Goal: Task Accomplishment & Management: Complete application form

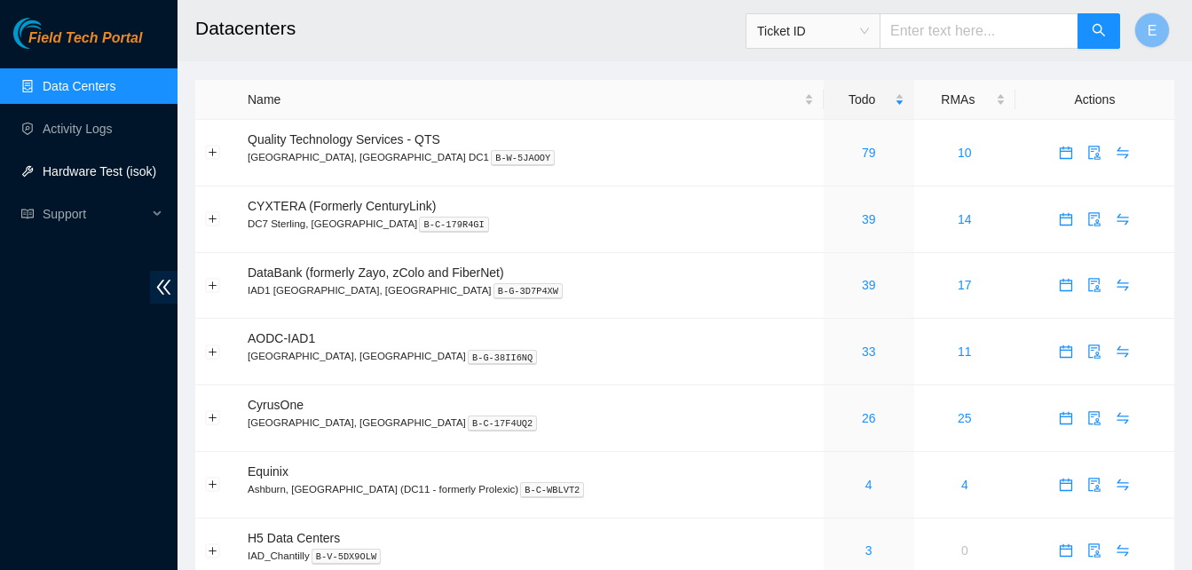
click at [83, 173] on link "Hardware Test (isok)" at bounding box center [100, 171] width 114 height 14
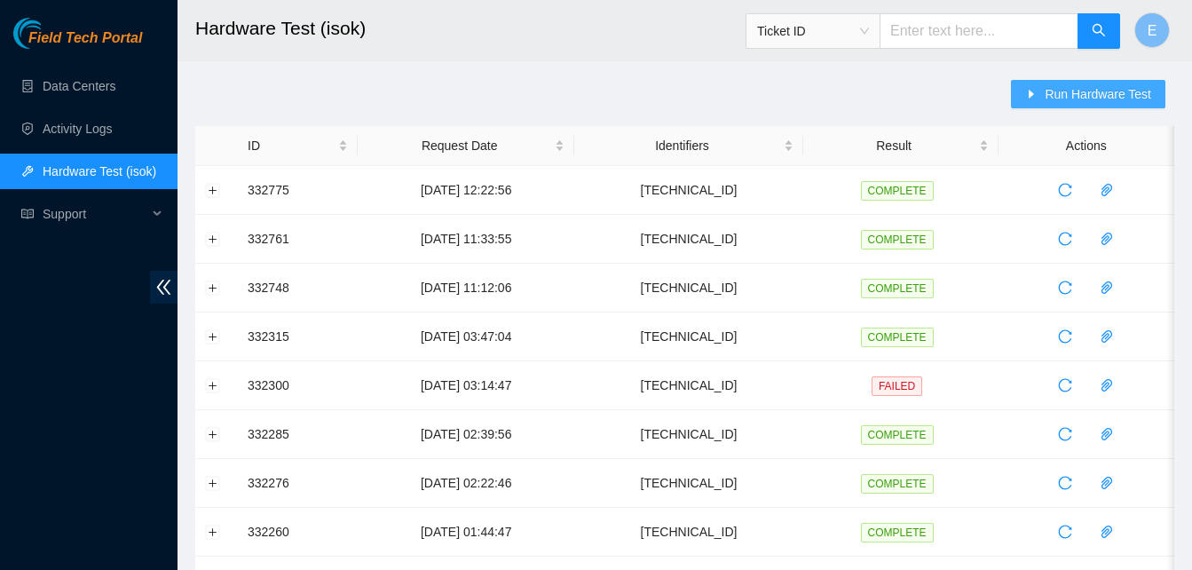
click at [1066, 90] on span "Run Hardware Test" at bounding box center [1097, 94] width 106 height 20
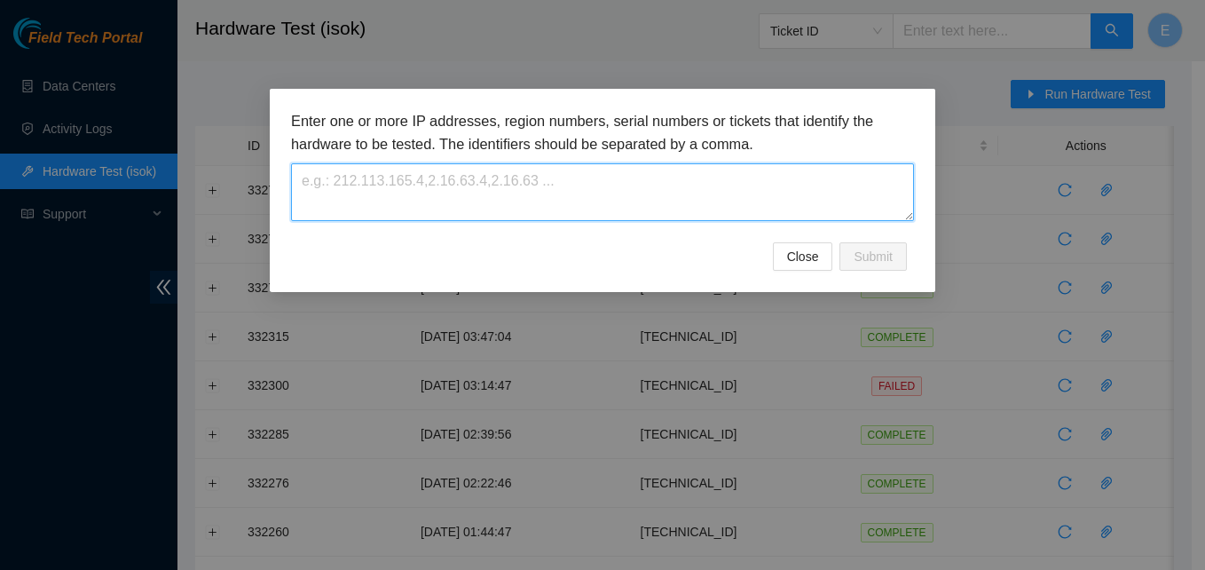
click at [553, 212] on textarea at bounding box center [602, 192] width 623 height 58
paste textarea "23.48.100.38"
type textarea "23.48.100.38"
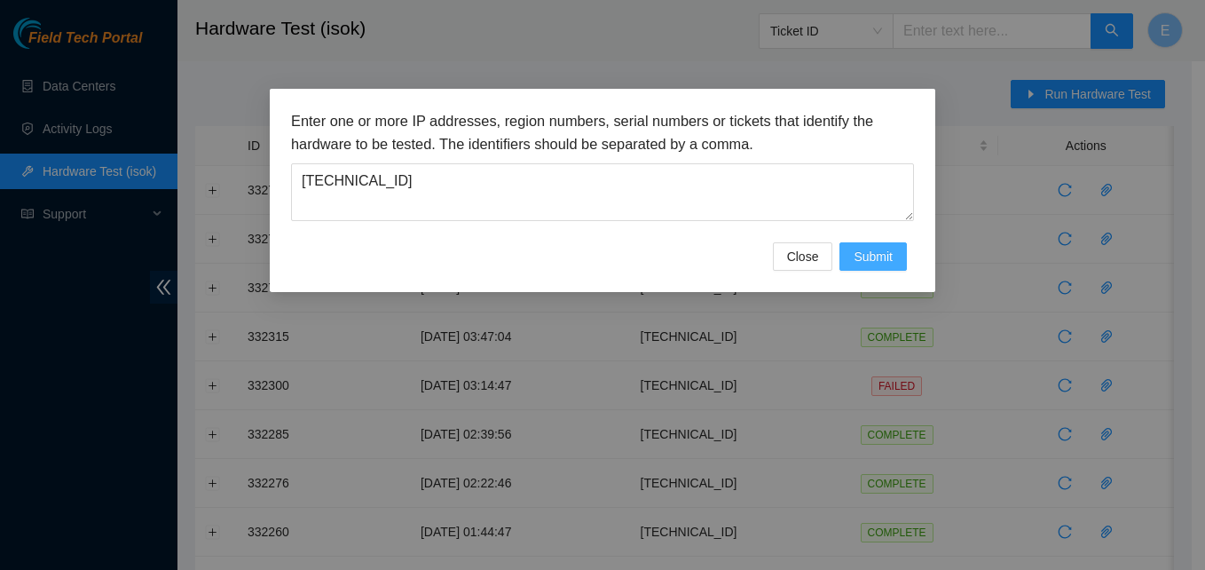
click at [882, 255] on span "Submit" at bounding box center [872, 257] width 39 height 20
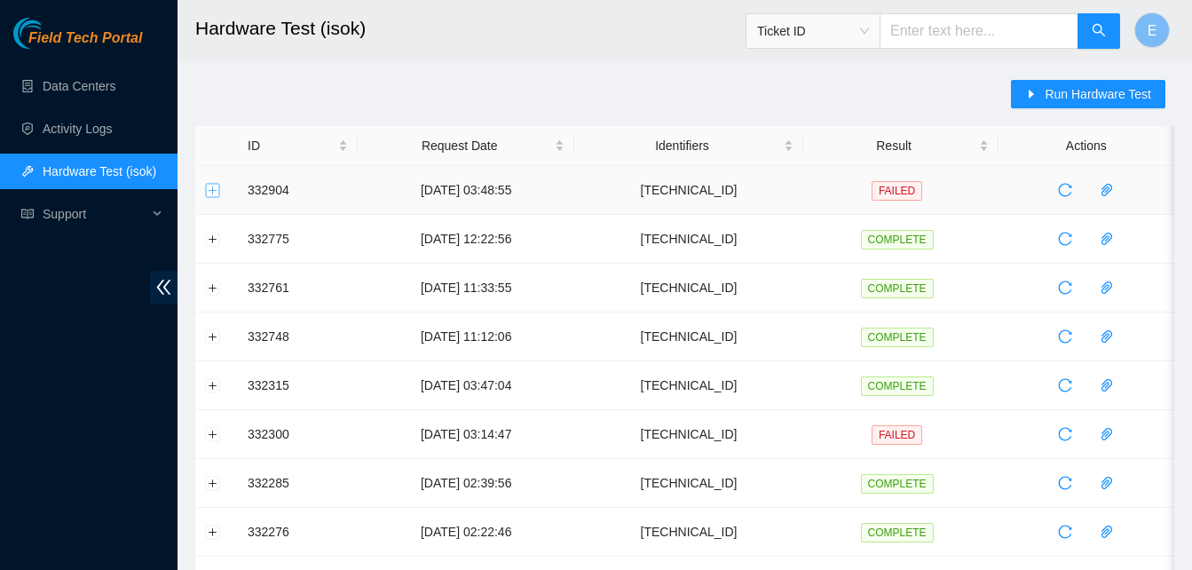
click at [208, 187] on button "Expand row" at bounding box center [213, 190] width 14 height 14
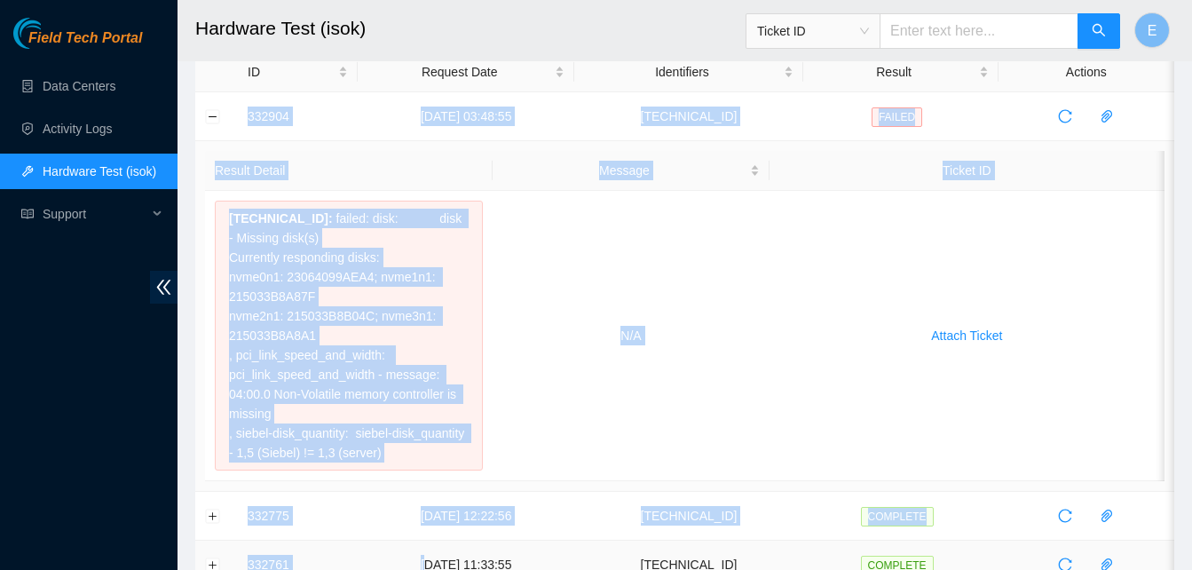
scroll to position [109, 0]
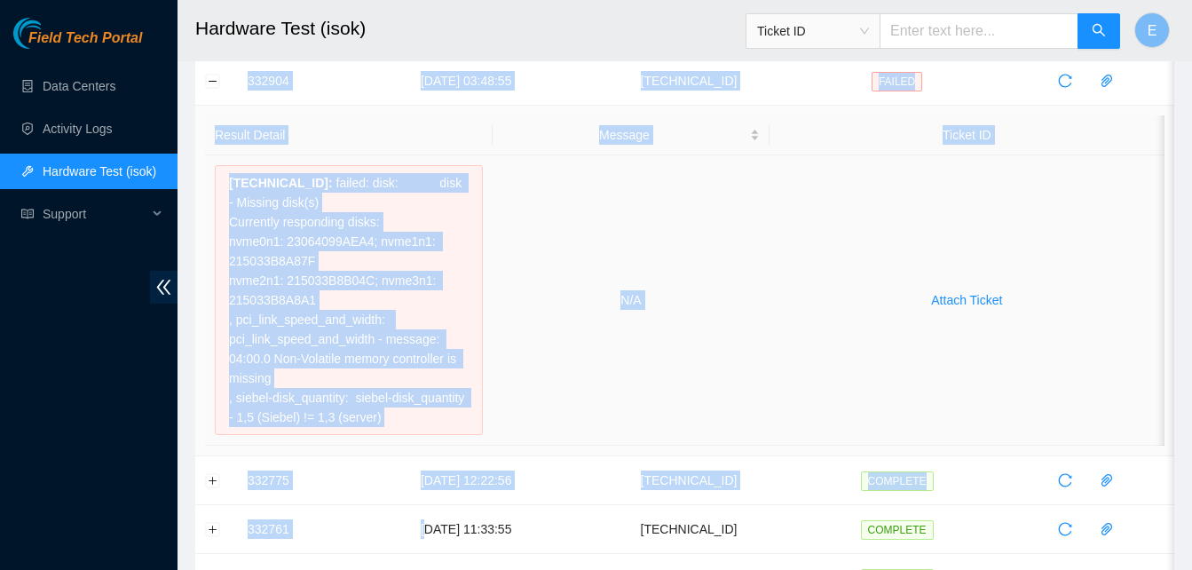
drag, startPoint x: 243, startPoint y: 184, endPoint x: 407, endPoint y: 430, distance: 296.3
copy tbody "332904 05-09-2025 03:48:55 23.48.100.38 FAILED Result Detail Message Ticket ID …"
click at [376, 105] on td "[DATE] 03:48:55" at bounding box center [466, 81] width 216 height 49
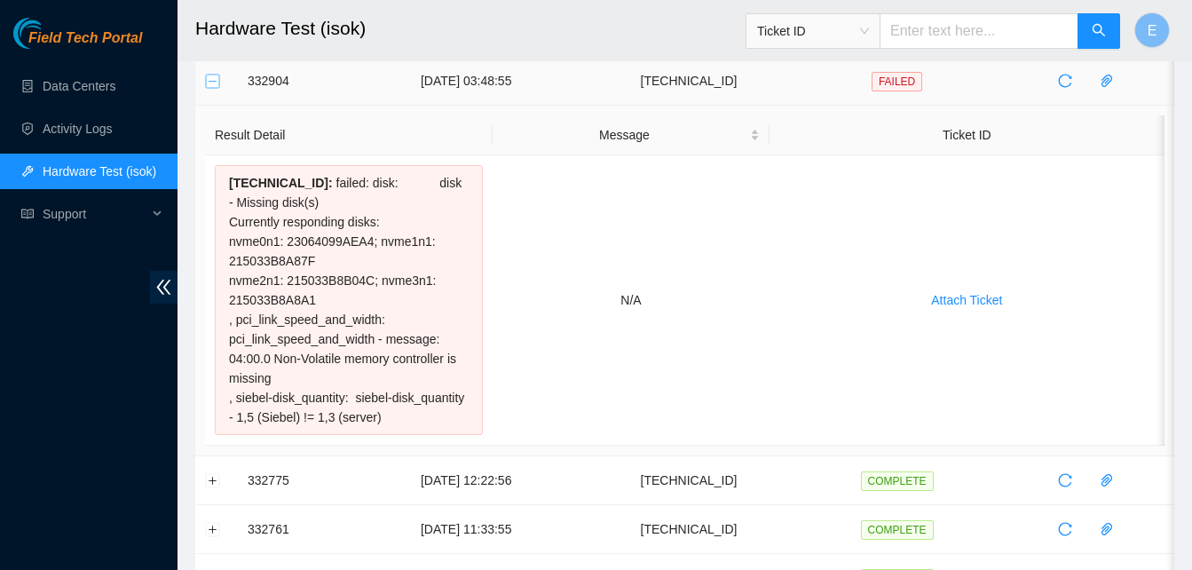
click at [214, 84] on button "Collapse row" at bounding box center [213, 81] width 14 height 14
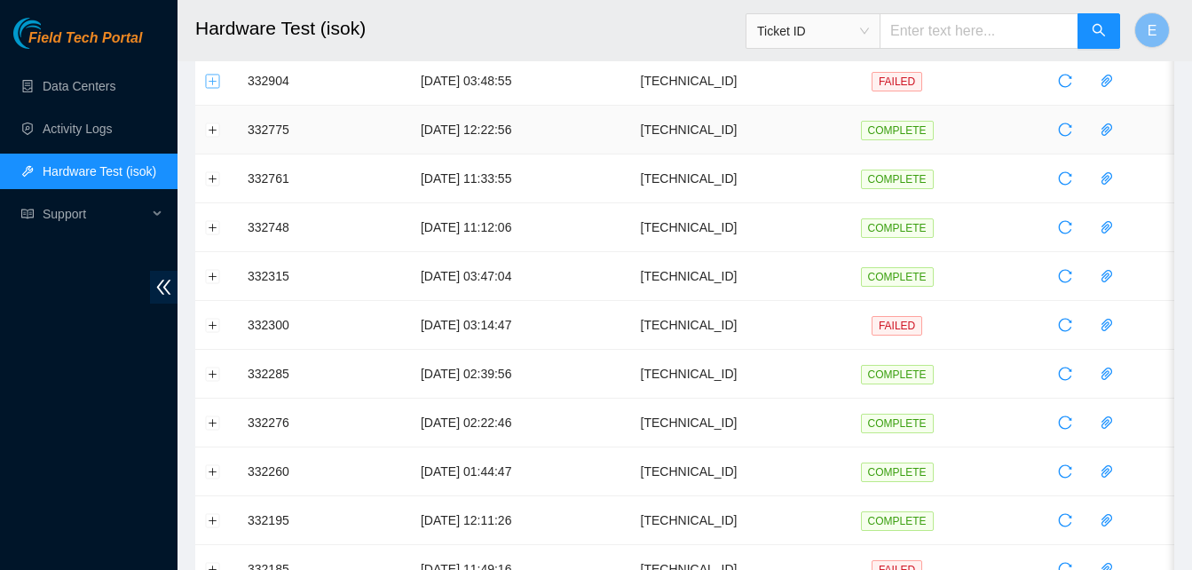
scroll to position [0, 0]
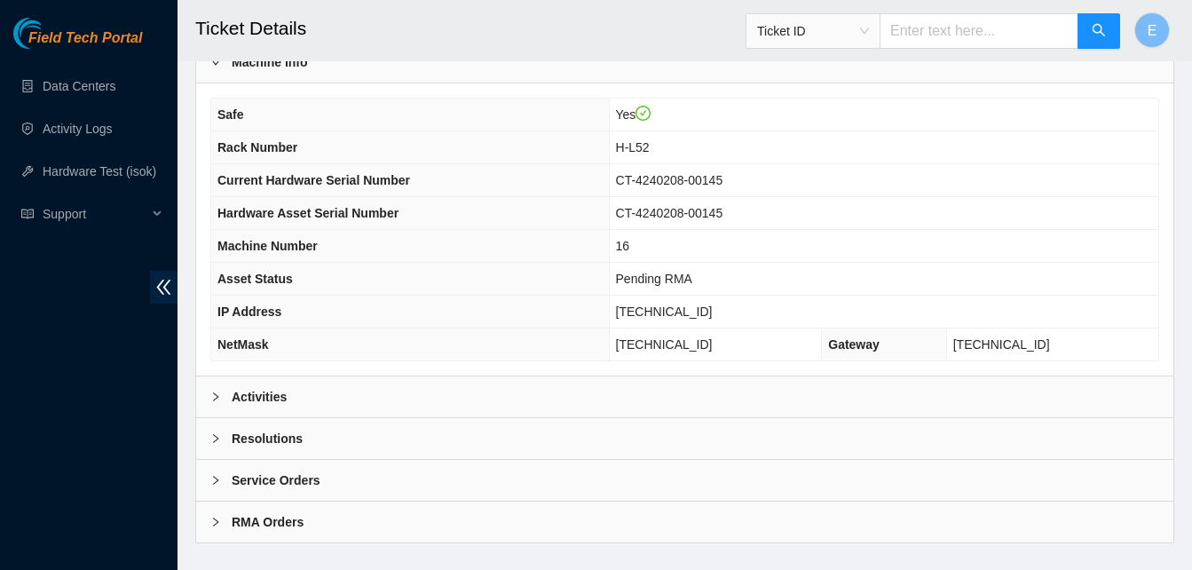
scroll to position [634, 0]
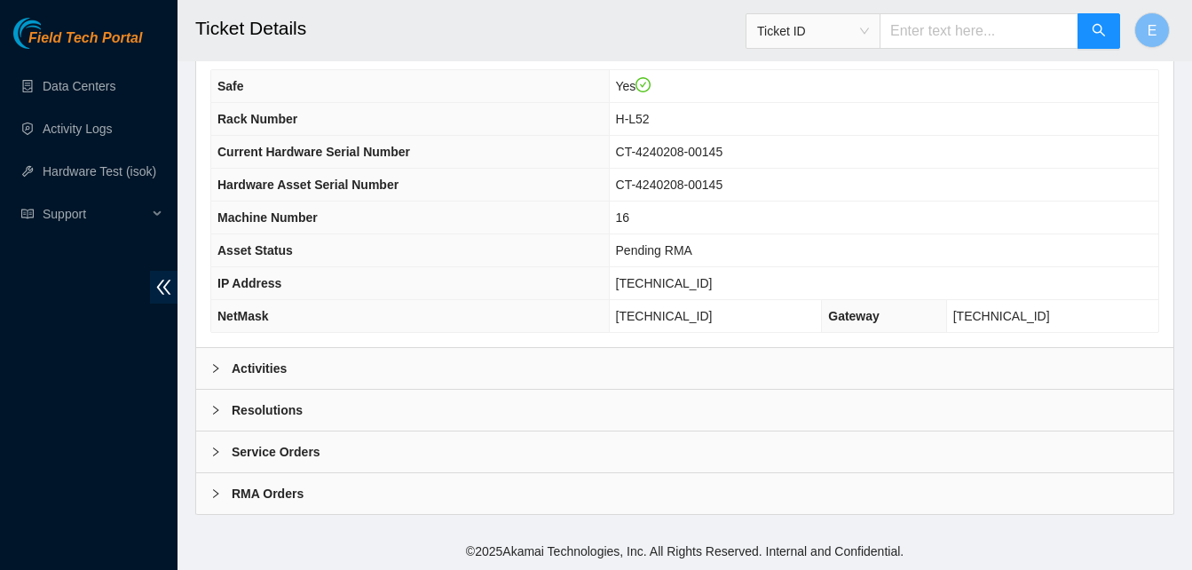
click at [264, 373] on b "Activities" at bounding box center [259, 368] width 55 height 20
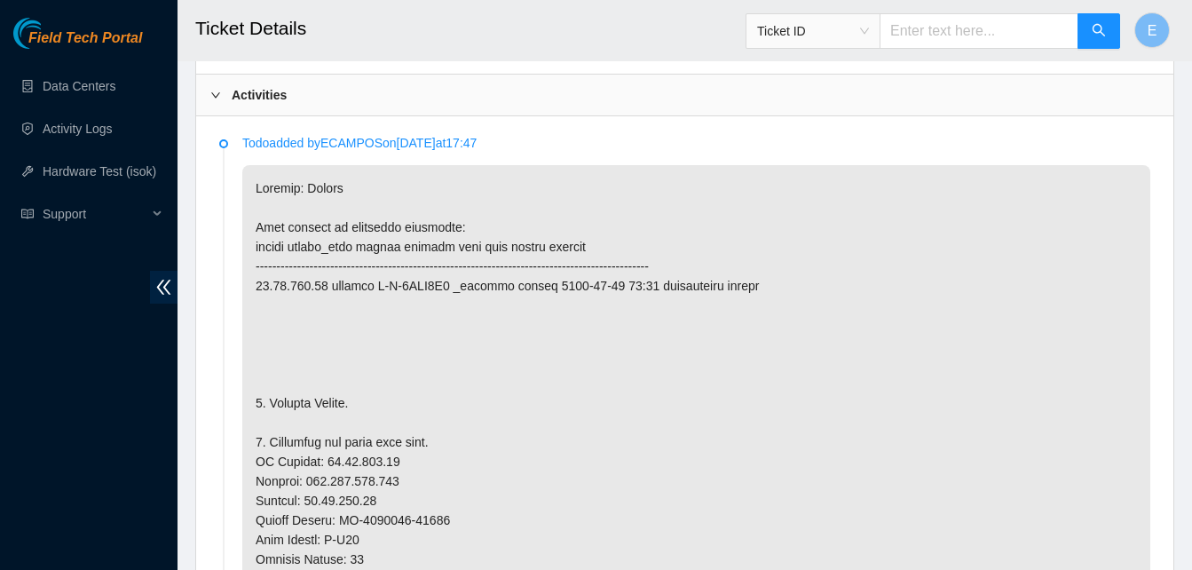
scroll to position [908, 0]
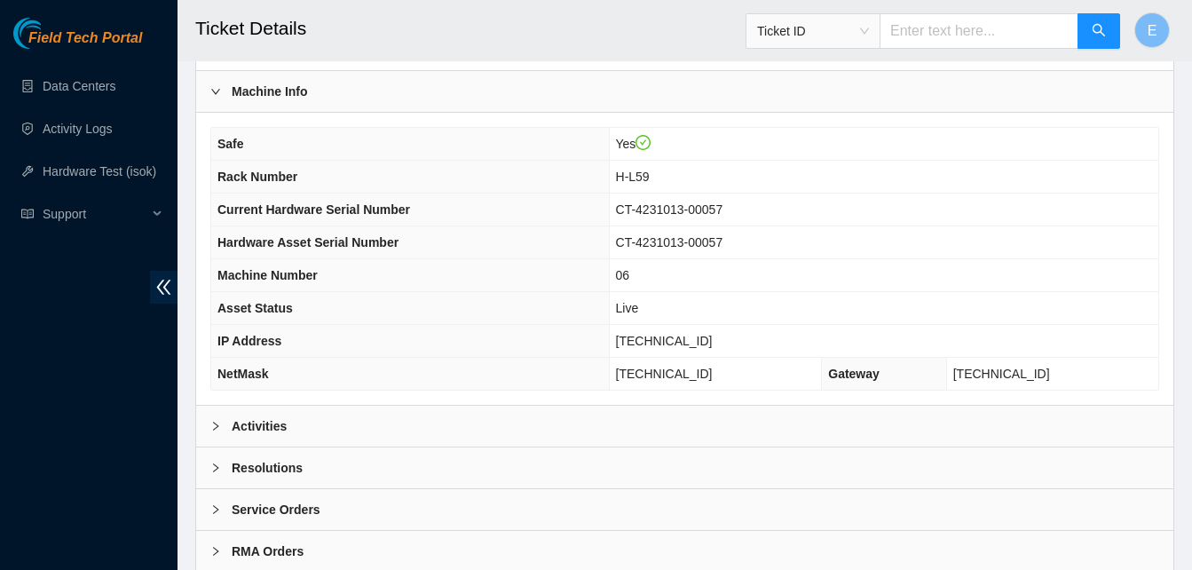
scroll to position [634, 0]
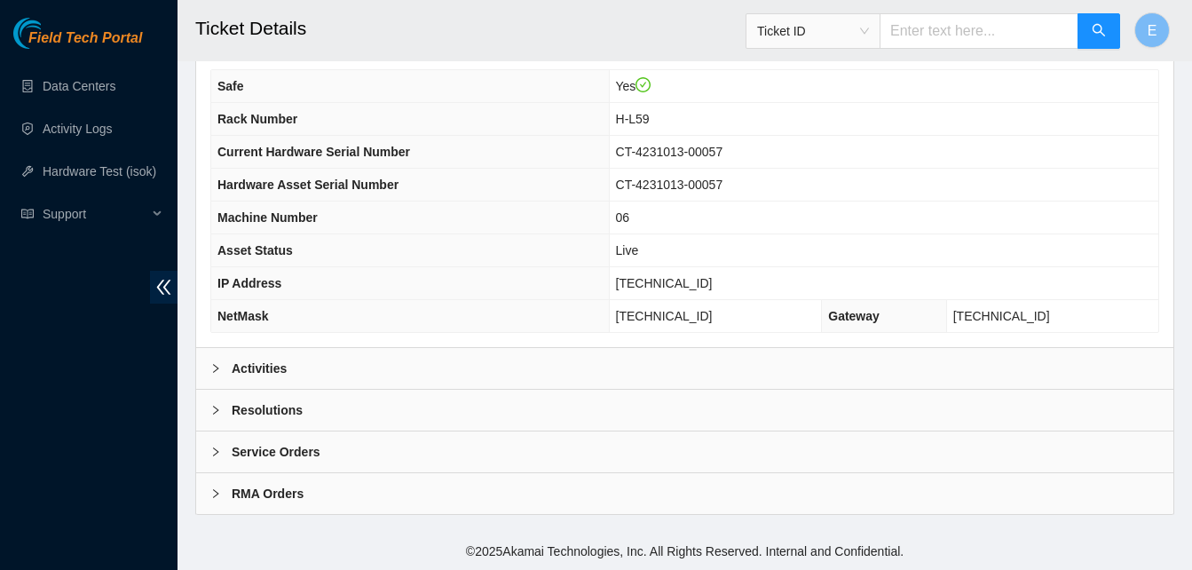
click at [271, 358] on b "Activities" at bounding box center [259, 368] width 55 height 20
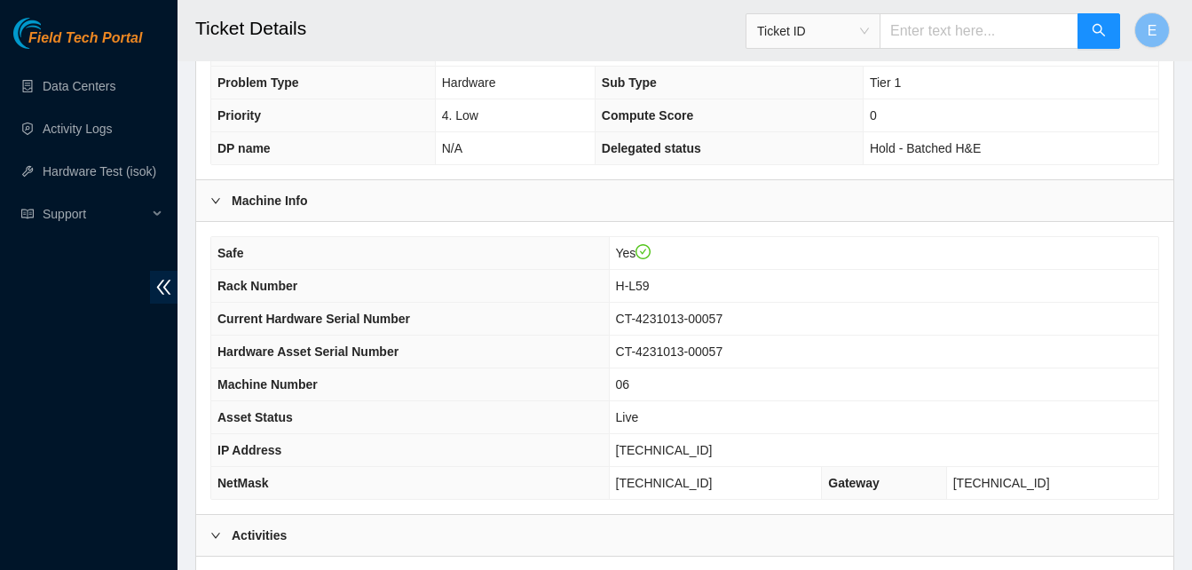
scroll to position [467, 0]
drag, startPoint x: 649, startPoint y: 452, endPoint x: 712, endPoint y: 456, distance: 64.0
click at [712, 456] on span "23.52.15.201" at bounding box center [664, 451] width 97 height 14
copy span "23.52.15.201"
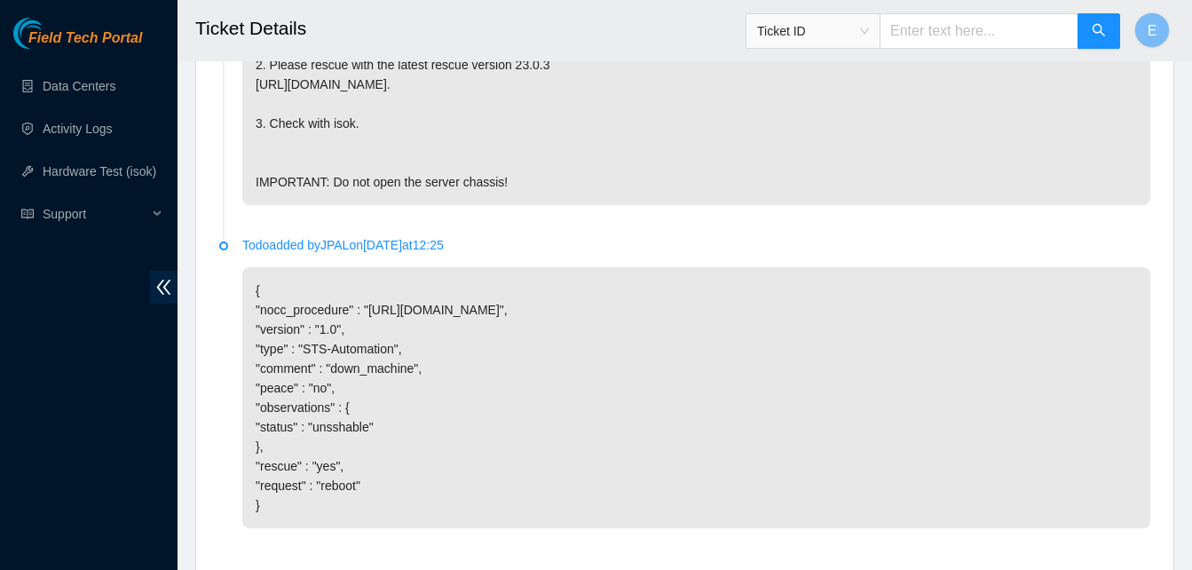
scroll to position [1444, 0]
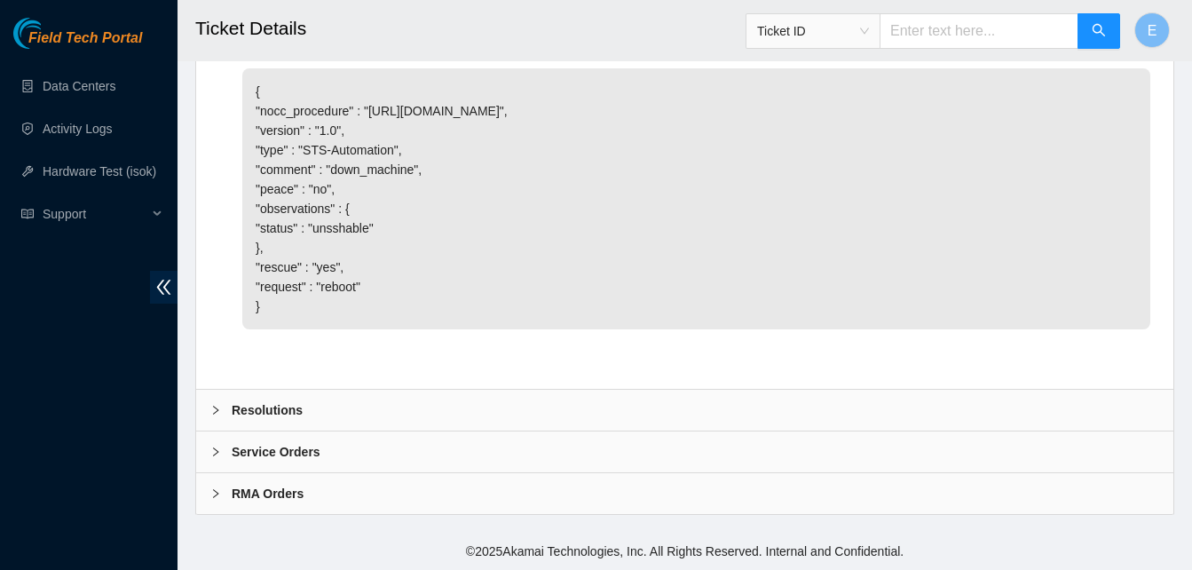
click at [292, 411] on b "Resolutions" at bounding box center [267, 410] width 71 height 20
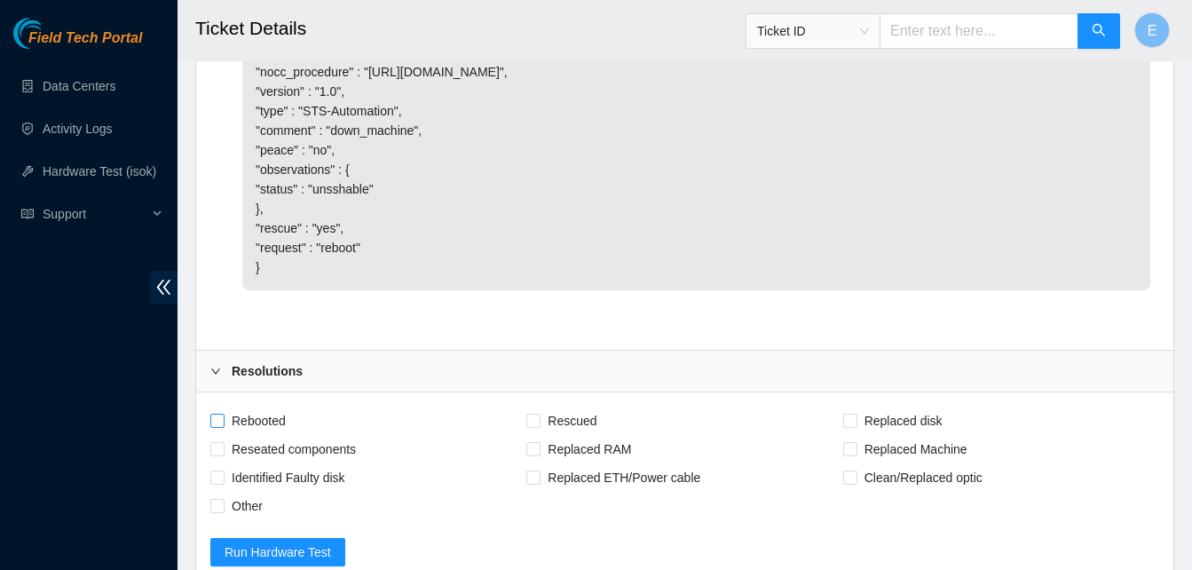
click at [215, 426] on input "Rebooted" at bounding box center [216, 419] width 12 height 12
checkbox input "true"
click at [540, 428] on span at bounding box center [533, 420] width 14 height 14
click at [539, 426] on input "Rescued" at bounding box center [532, 419] width 12 height 12
checkbox input "true"
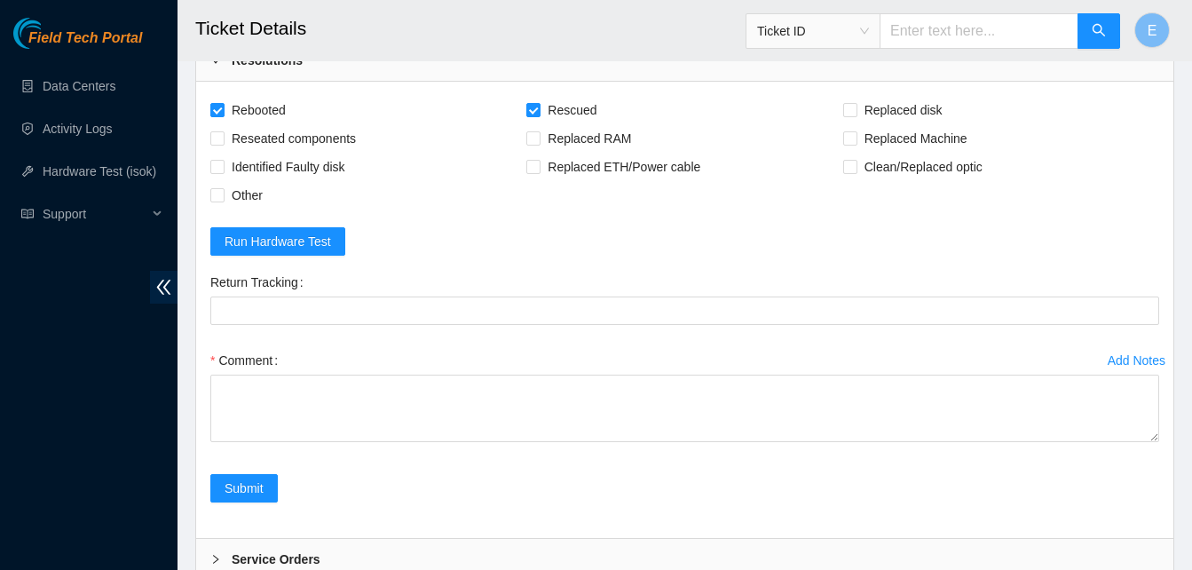
scroll to position [1901, 0]
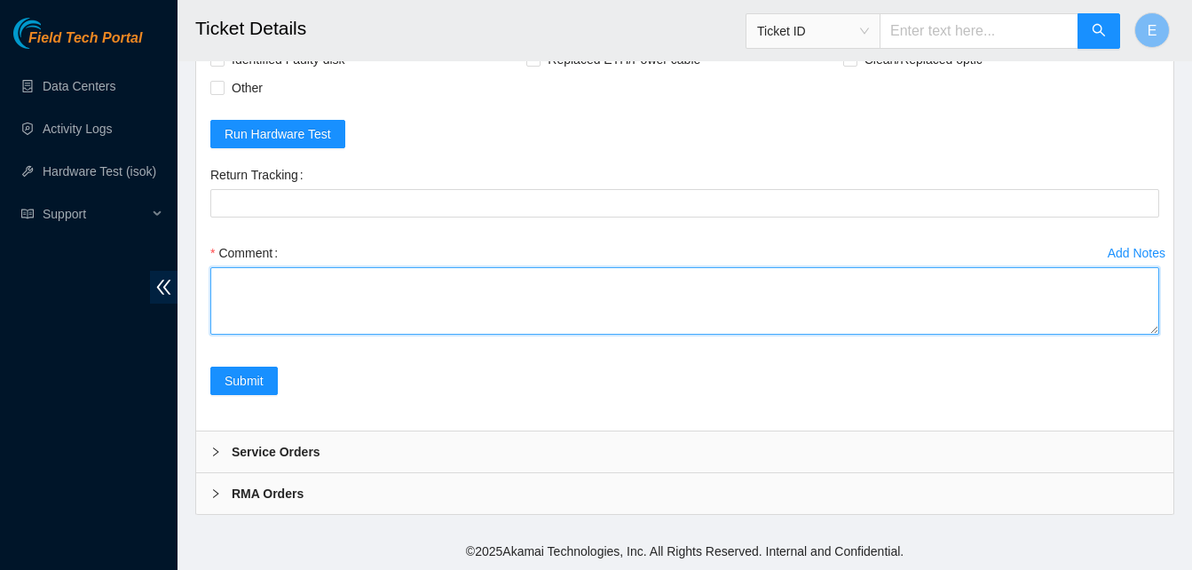
click at [303, 278] on textarea "Comment" at bounding box center [684, 300] width 948 height 67
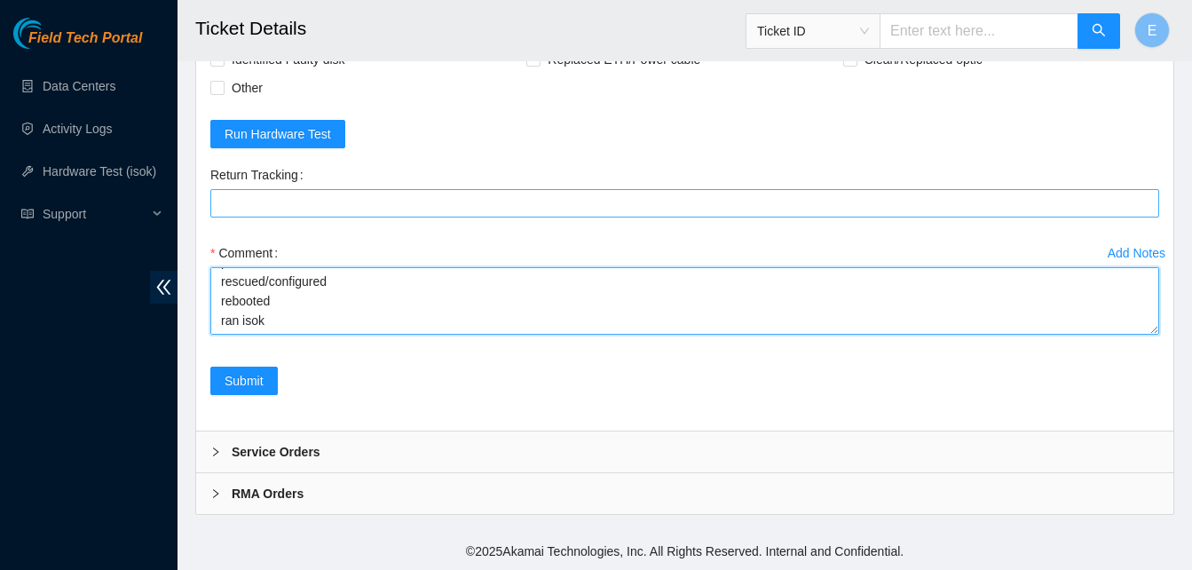
paste textarea "332925 05-09-2025 04:37:49 23.52.15.201 COMPLETE Result Detail Message Ticket I…"
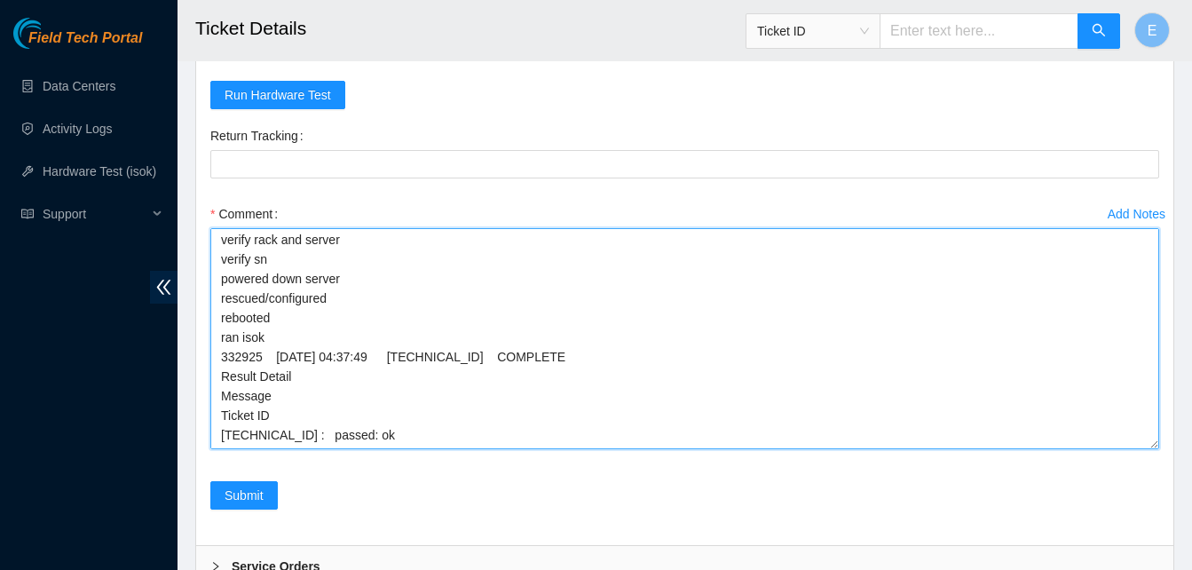
scroll to position [0, 0]
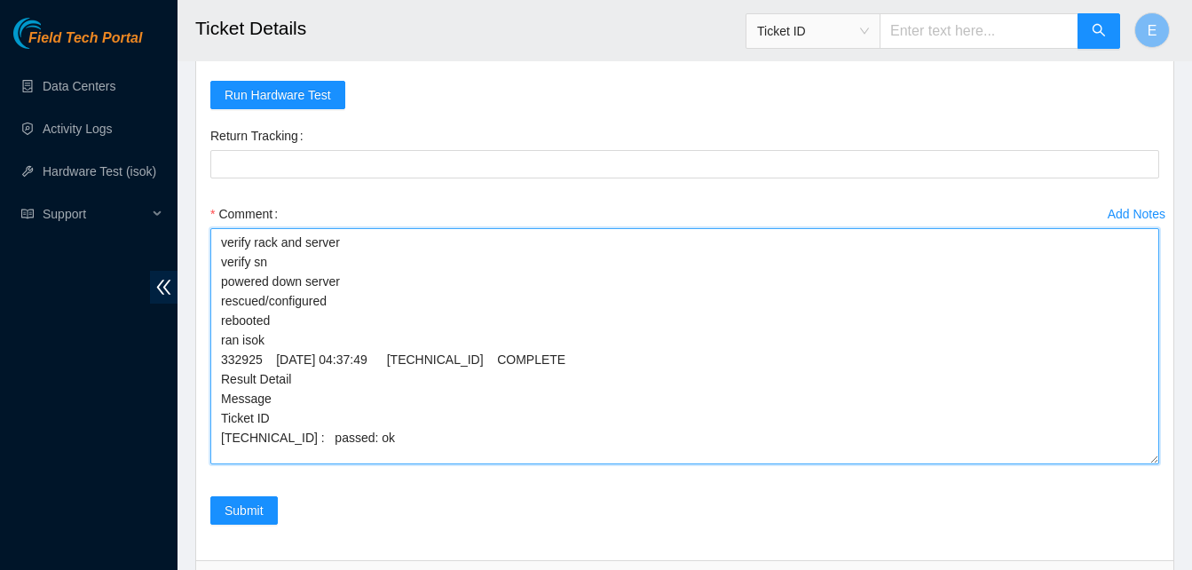
drag, startPoint x: 1154, startPoint y: 332, endPoint x: 1153, endPoint y: 500, distance: 168.6
click at [1153, 464] on textarea "verify rack and server verify sn powered down server rescued/configured reboote…" at bounding box center [684, 346] width 948 height 236
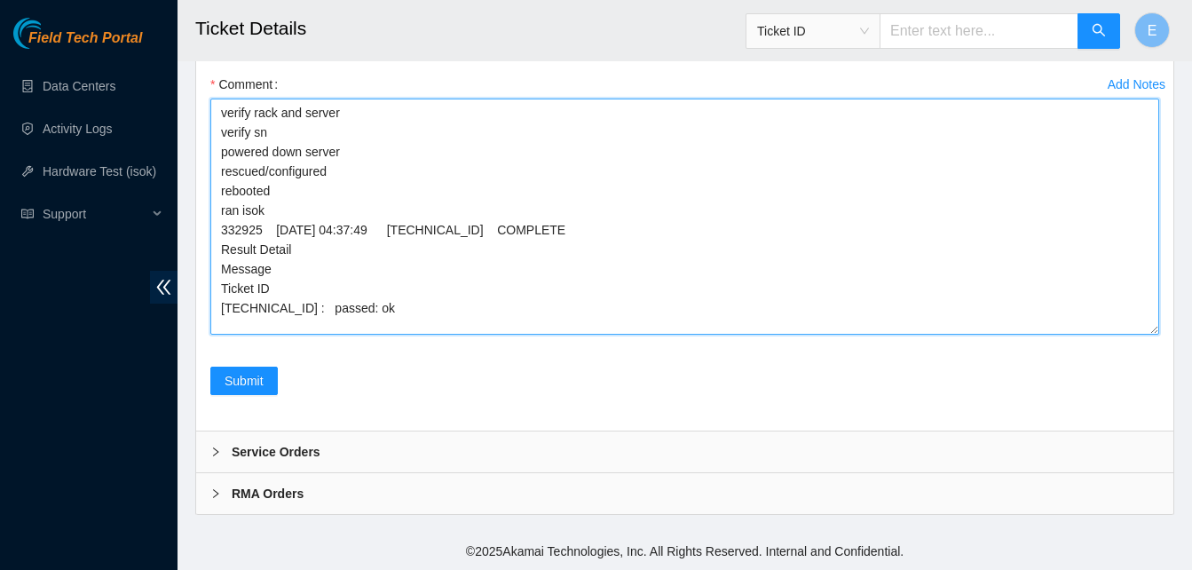
scroll to position [2070, 0]
type textarea "verify rack and server verify sn powered down server rescued/configured reboote…"
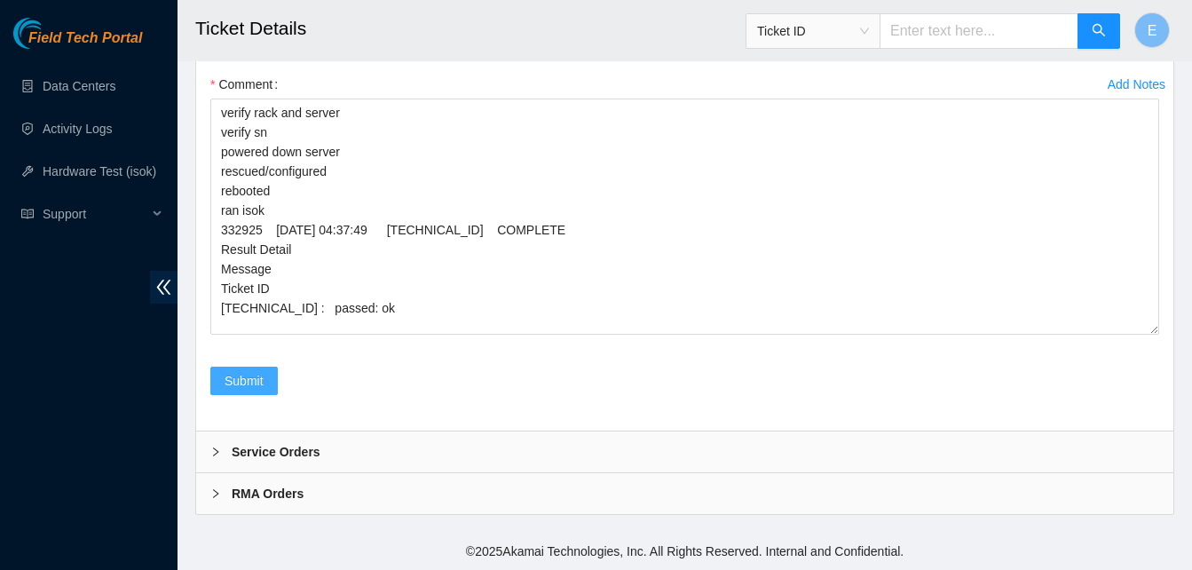
click at [243, 368] on button "Submit" at bounding box center [243, 380] width 67 height 28
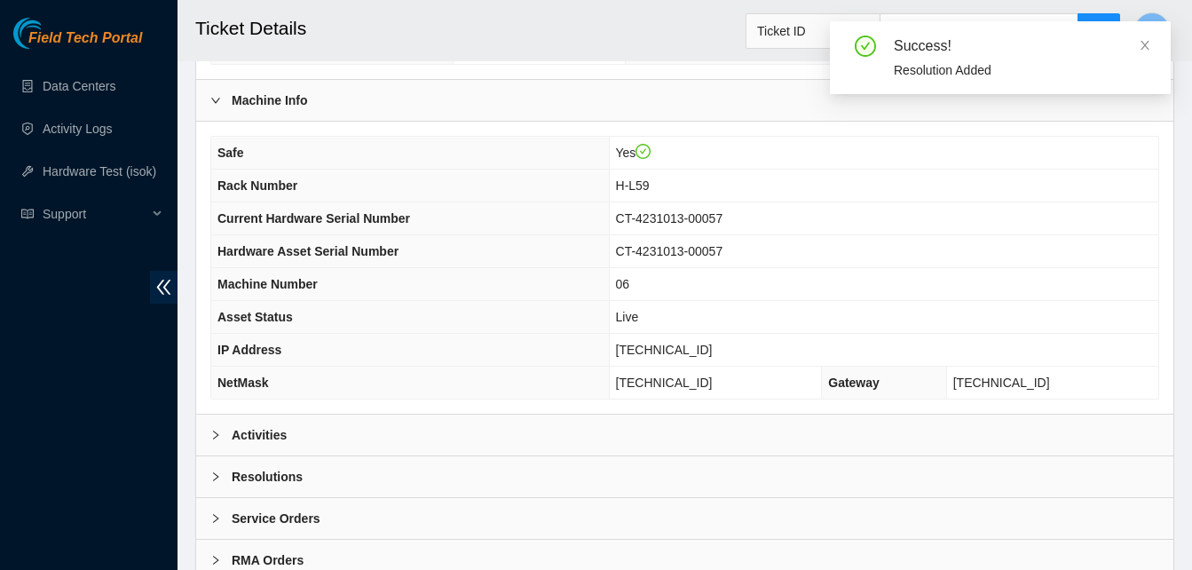
scroll to position [593, 0]
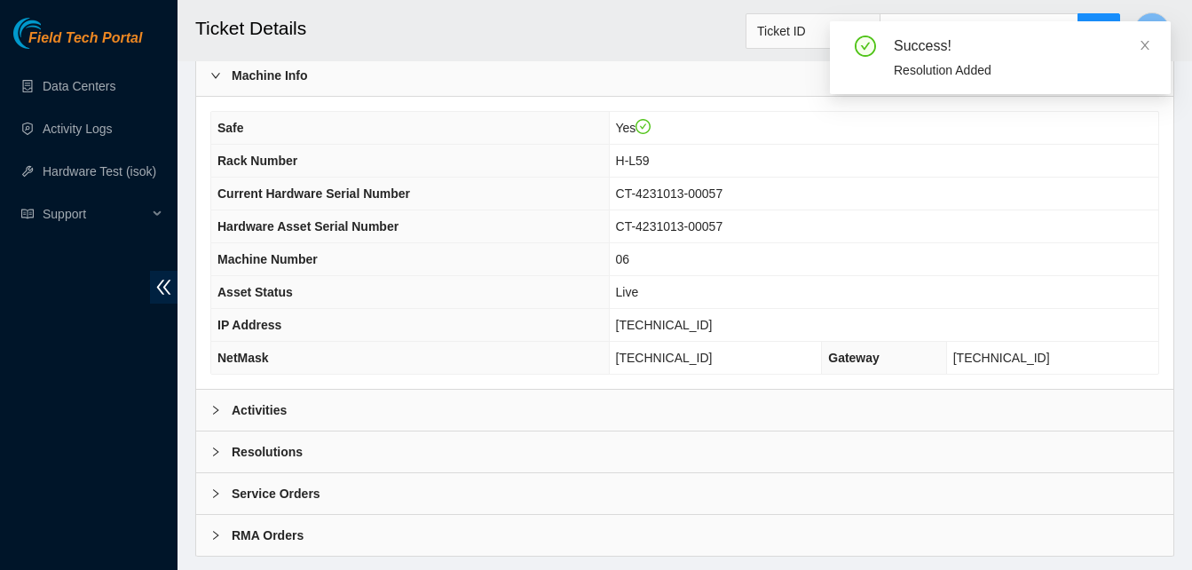
click at [262, 406] on b "Activities" at bounding box center [259, 410] width 55 height 20
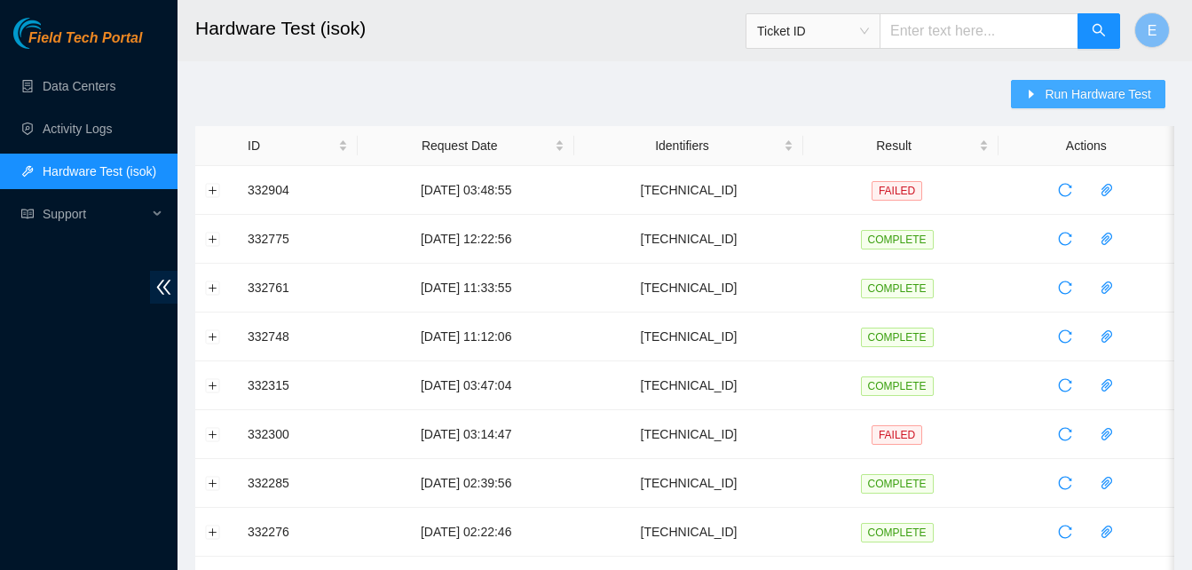
click at [1098, 87] on span "Run Hardware Test" at bounding box center [1097, 94] width 106 height 20
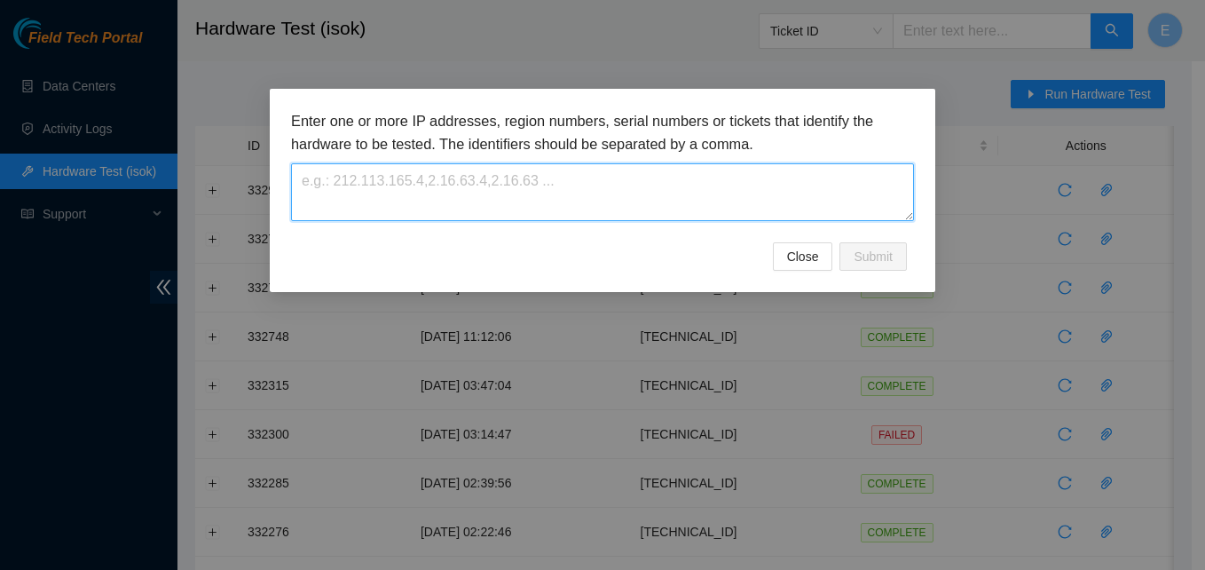
click at [554, 170] on textarea at bounding box center [602, 192] width 623 height 58
paste textarea "[TECHNICAL_ID]"
type textarea "[TECHNICAL_ID]"
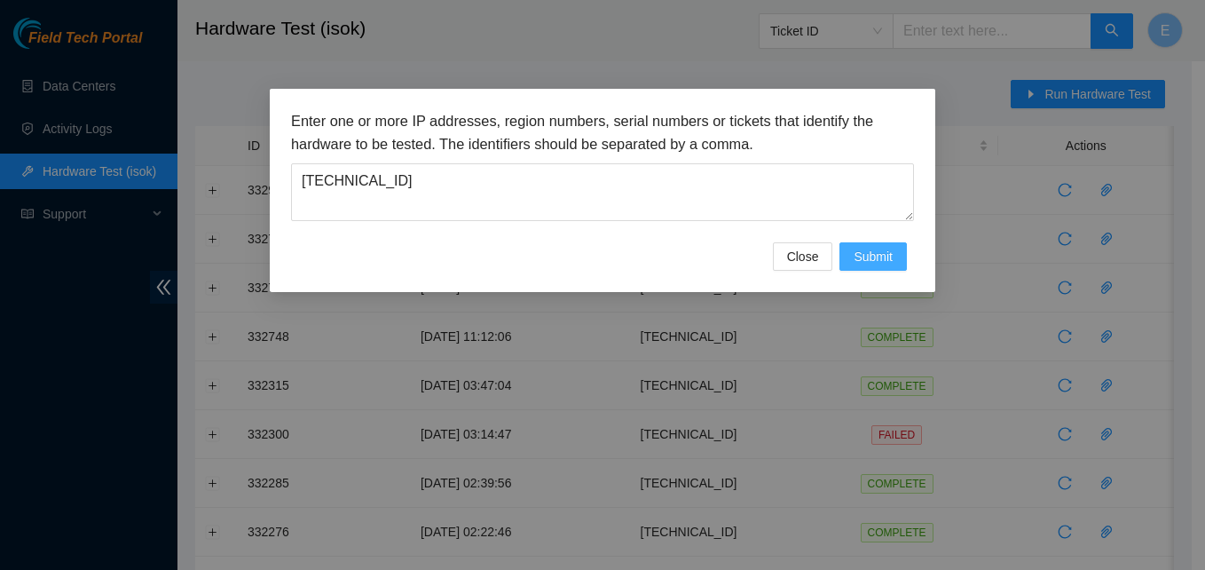
click at [878, 253] on span "Submit" at bounding box center [872, 257] width 39 height 20
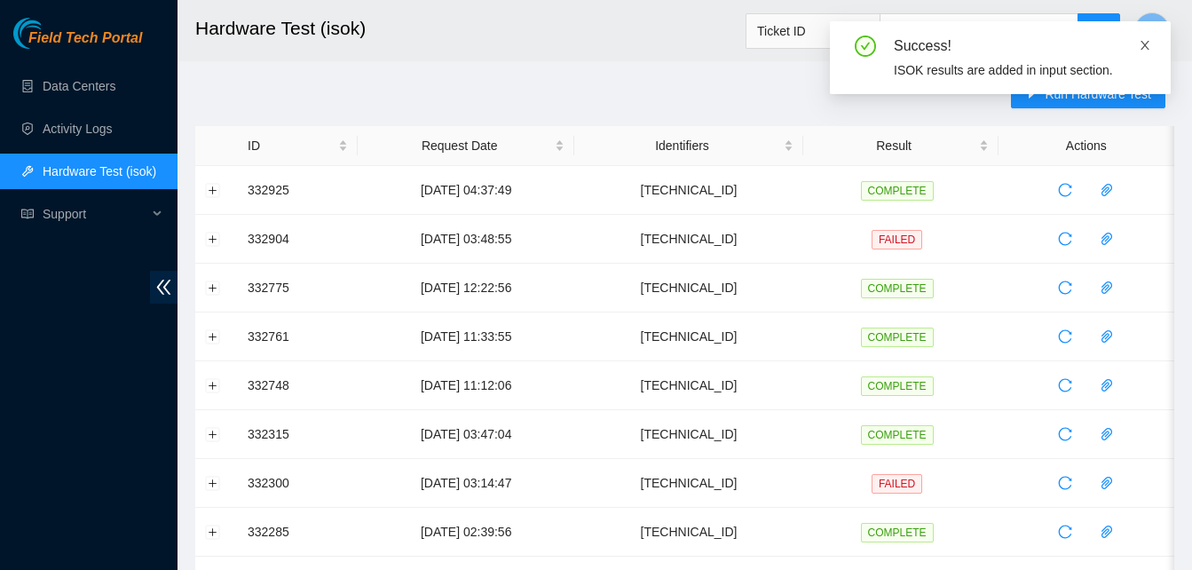
click at [1148, 45] on icon "close" at bounding box center [1144, 45] width 12 height 12
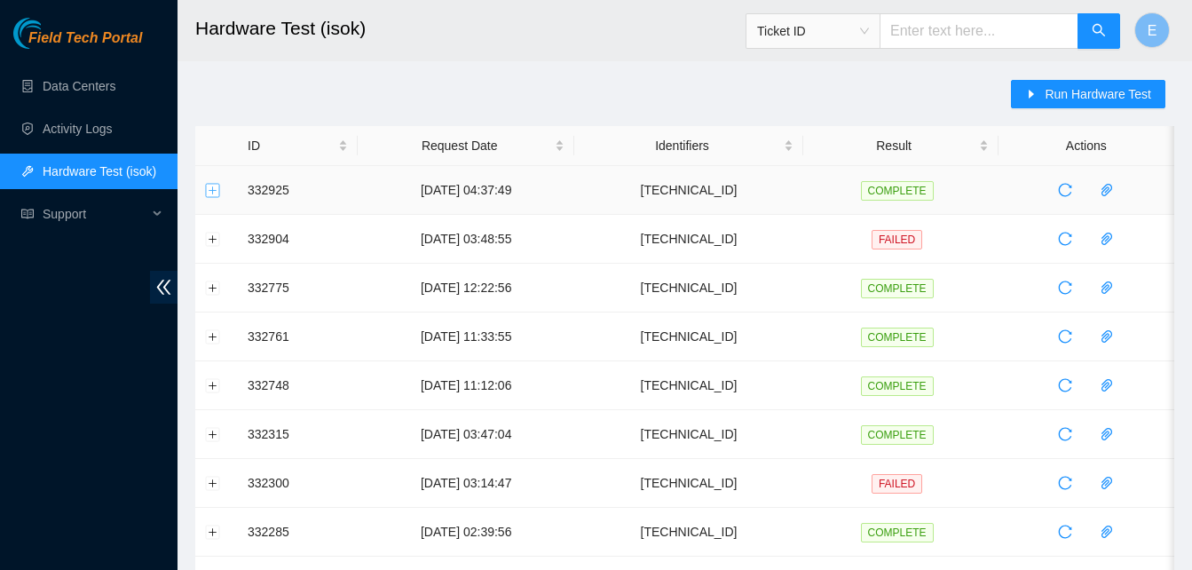
click at [208, 195] on button "Expand row" at bounding box center [213, 190] width 14 height 14
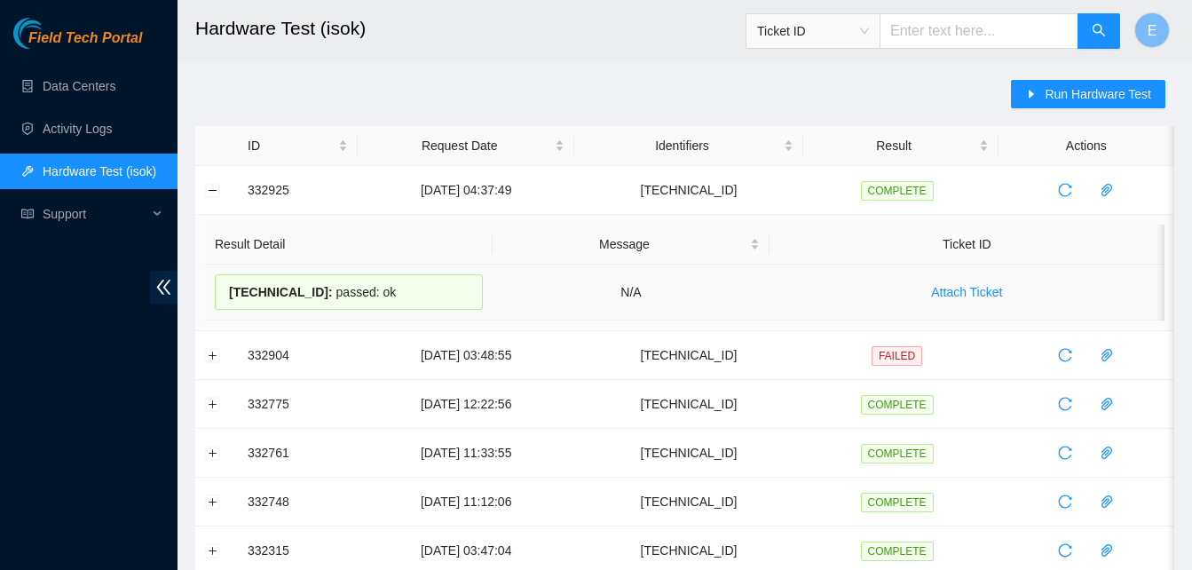
drag, startPoint x: 249, startPoint y: 198, endPoint x: 380, endPoint y: 297, distance: 164.0
copy tbody "332925 05-09-2025 04:37:49 23.52.15.201 COMPLETE Result Detail Message Ticket I…"
click at [219, 185] on button "Collapse row" at bounding box center [213, 190] width 14 height 14
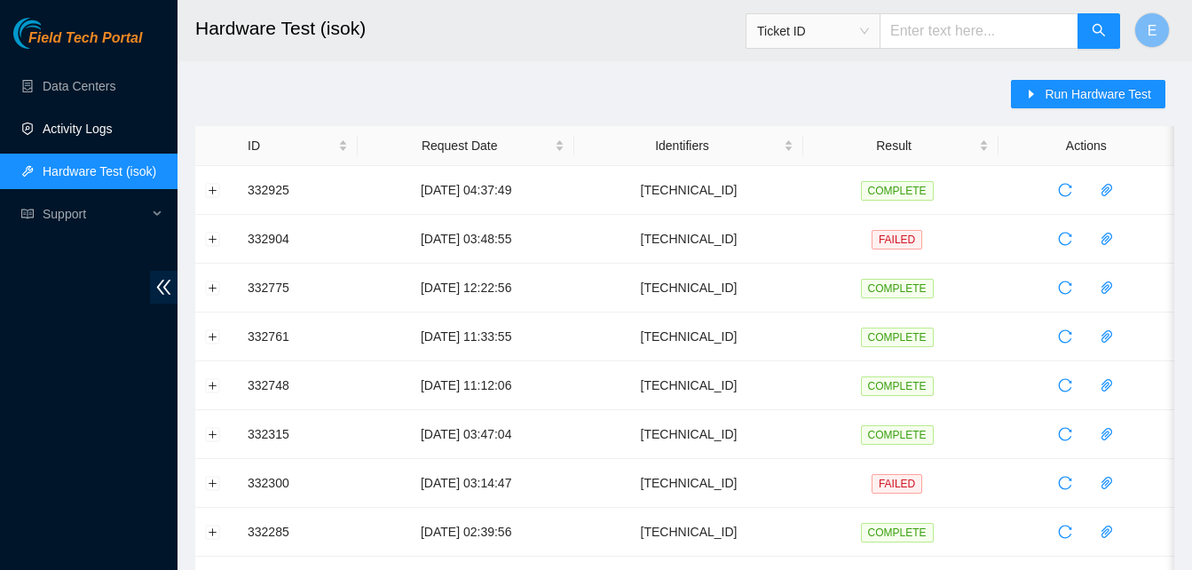
click at [67, 124] on link "Activity Logs" at bounding box center [78, 129] width 70 height 14
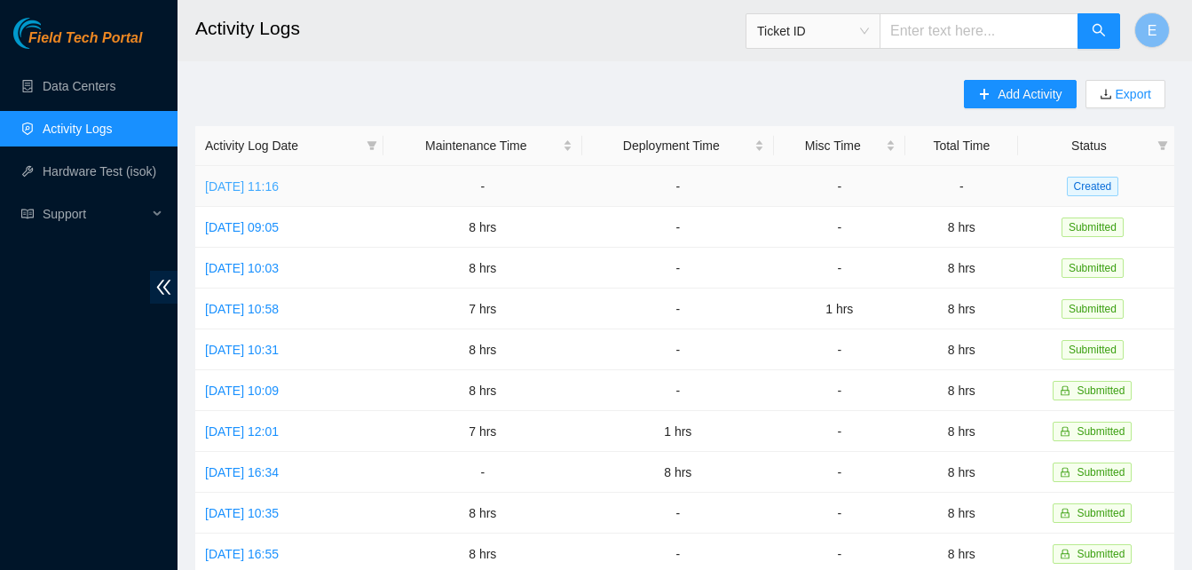
click at [276, 185] on link "Fri, 05 Sep 2025 11:16" at bounding box center [242, 186] width 74 height 14
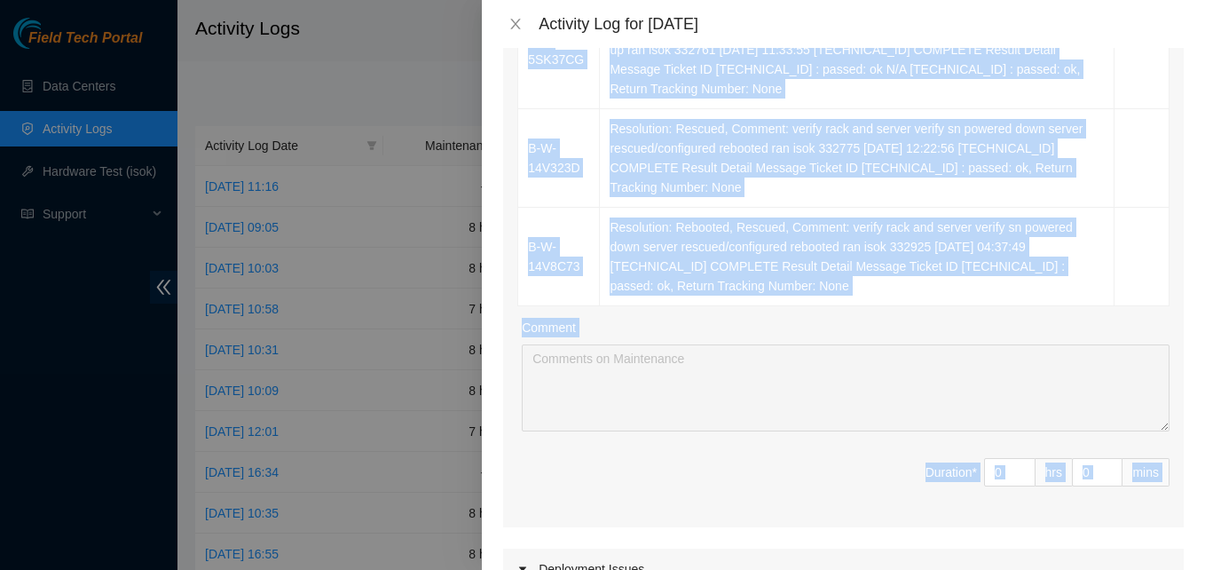
scroll to position [761, 0]
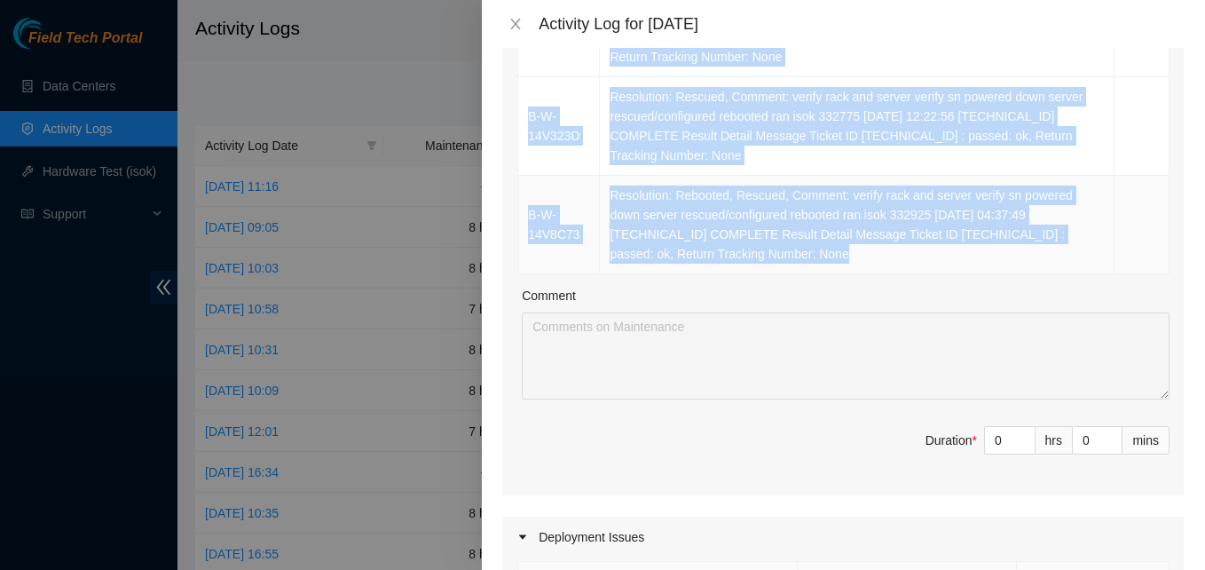
drag, startPoint x: 525, startPoint y: 334, endPoint x: 899, endPoint y: 226, distance: 388.6
copy tbody "B-V-5SYJYXN Resolution: Rebooted, Rescued, Replaced disk, Comment: verify rack …"
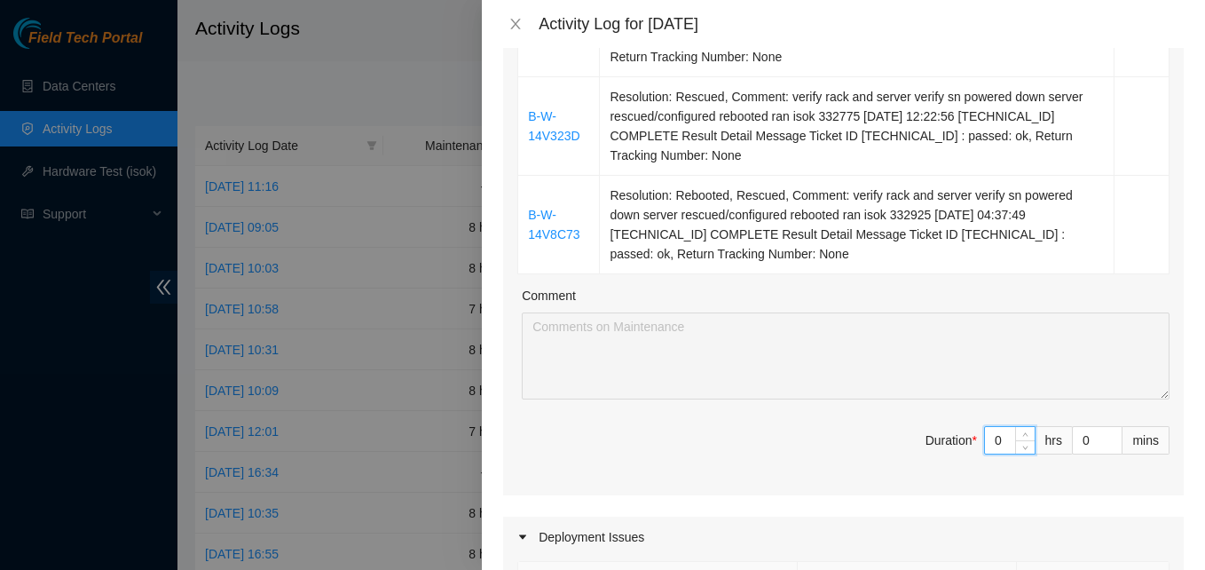
click at [985, 429] on input "0" at bounding box center [1010, 440] width 50 height 27
type input "8"
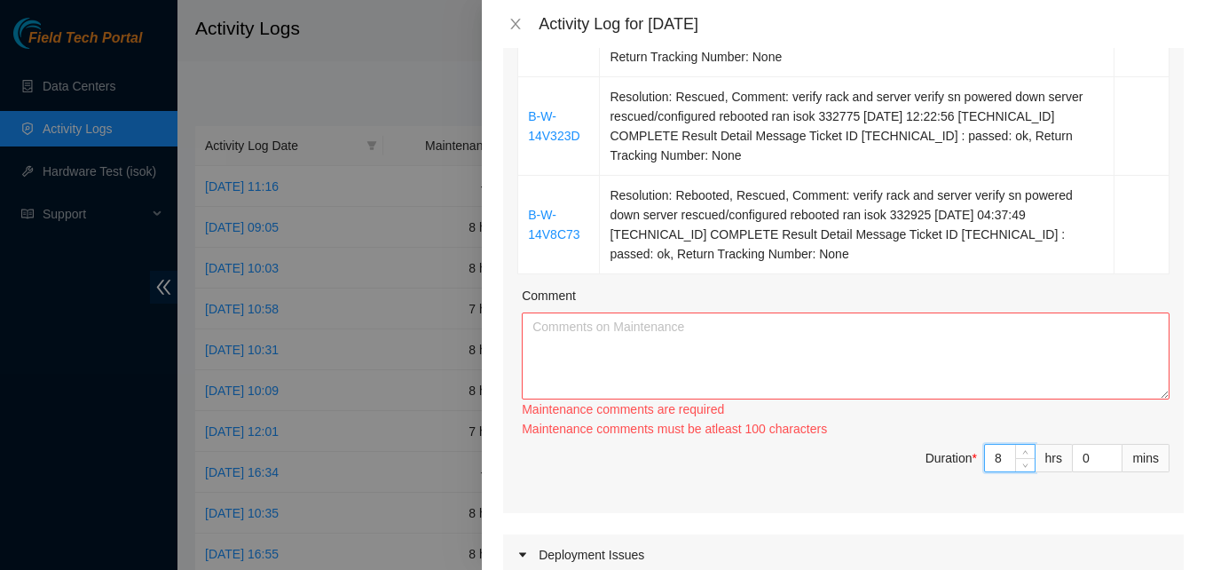
type input "8"
click at [743, 337] on textarea "Comment" at bounding box center [846, 355] width 648 height 87
paste textarea "B-V-5SYJYXN Resolution: Rebooted, Rescued, Replaced disk, Comment: verify rack …"
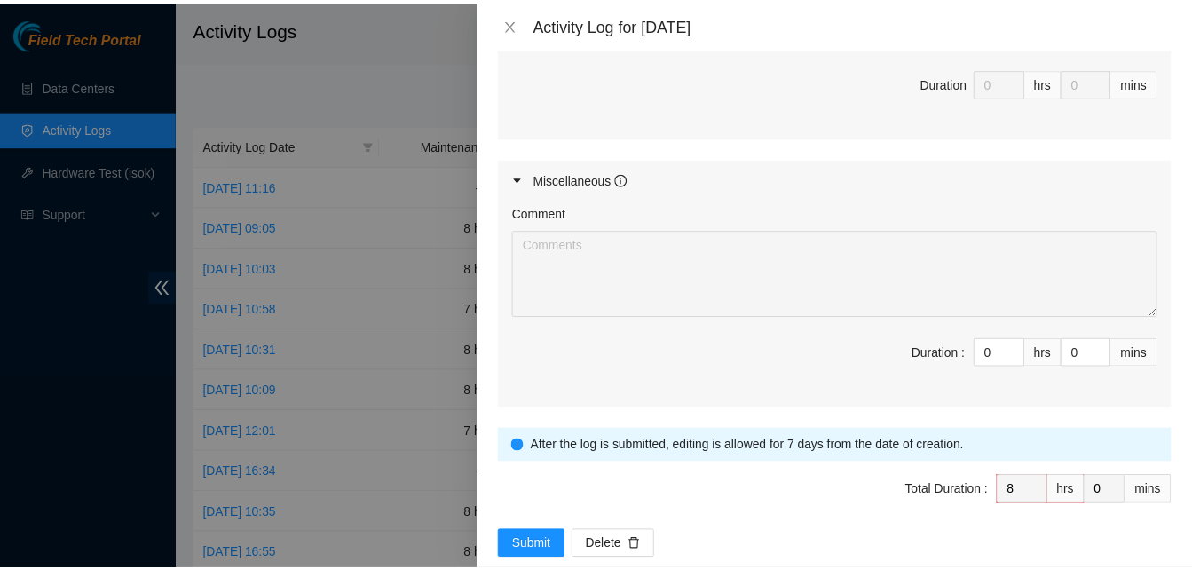
scroll to position [1498, 0]
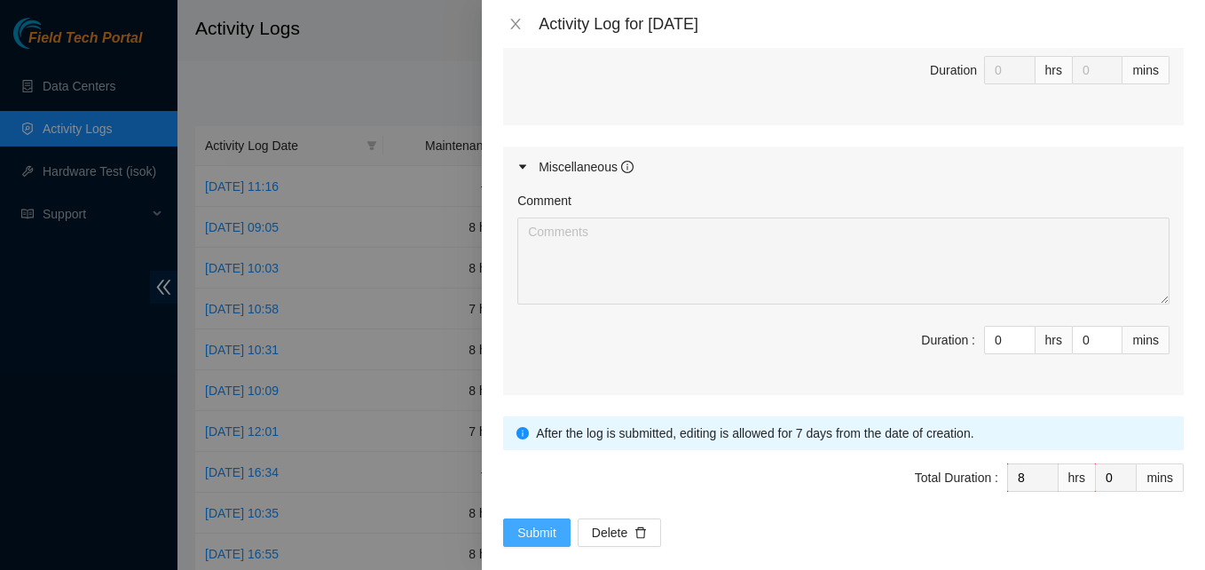
type textarea "B-V-5SYJYXN Resolution: Rebooted, Rescued, Replaced disk, Comment: verify rack …"
click at [550, 523] on span "Submit" at bounding box center [536, 533] width 39 height 20
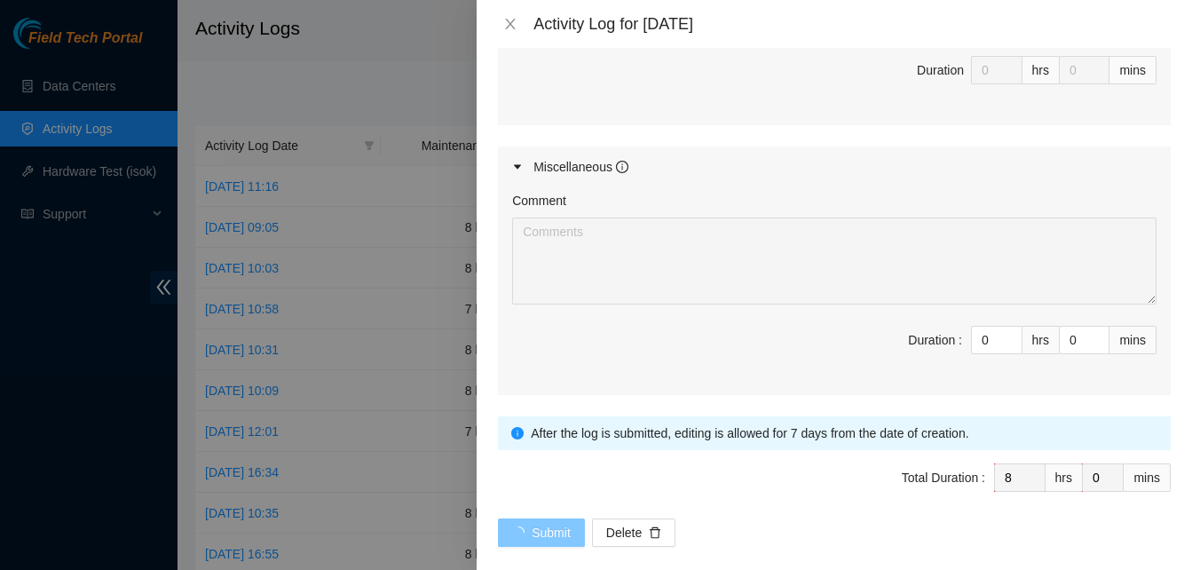
scroll to position [0, 0]
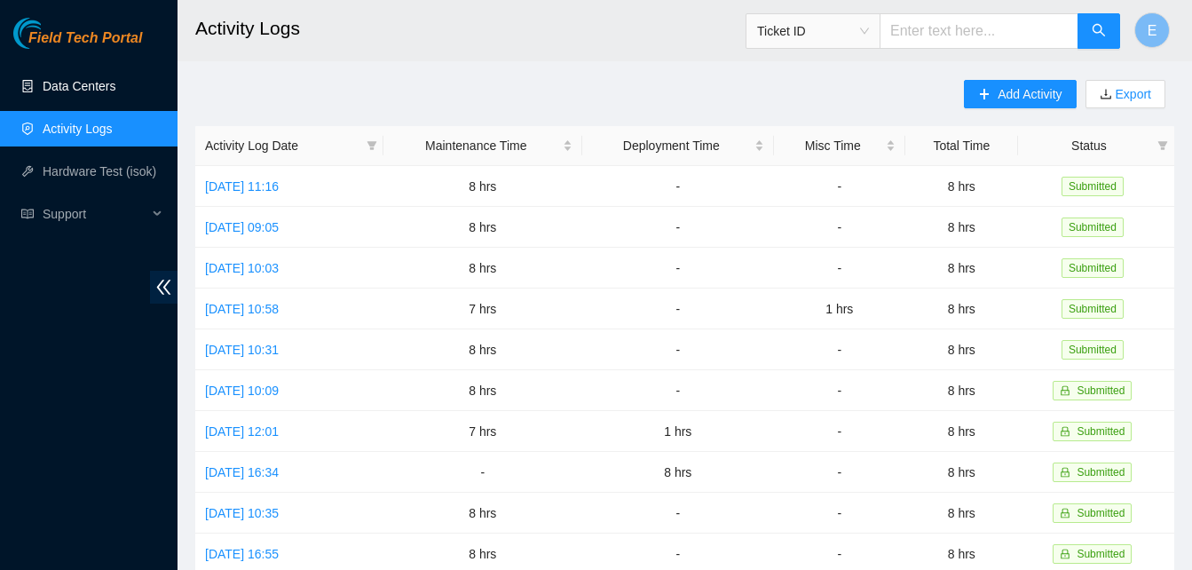
click at [71, 87] on link "Data Centers" at bounding box center [79, 86] width 73 height 14
